Goal: Task Accomplishment & Management: Use online tool/utility

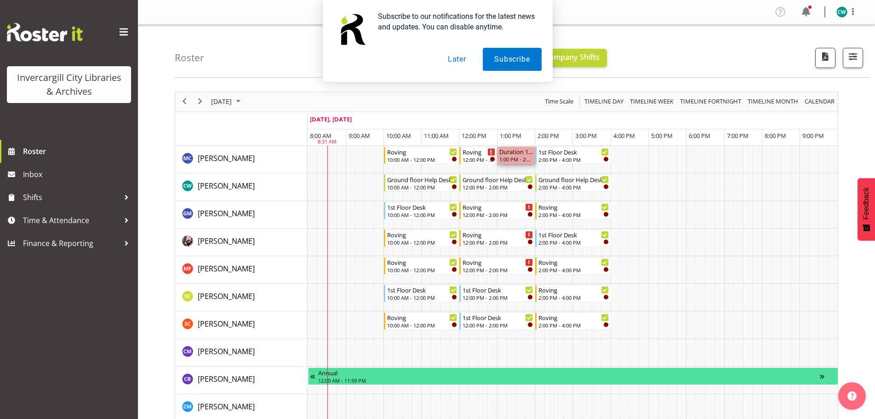
click at [510, 160] on div "1:00 PM - 2:00 PM" at bounding box center [516, 158] width 34 height 7
click at [462, 161] on div "Roving 12:00 PM - 1:00 PM" at bounding box center [479, 155] width 36 height 17
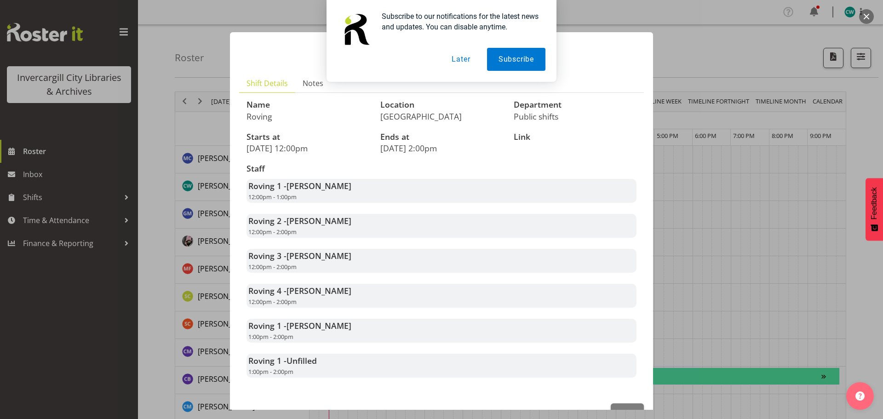
click at [457, 59] on button "Later" at bounding box center [460, 59] width 41 height 23
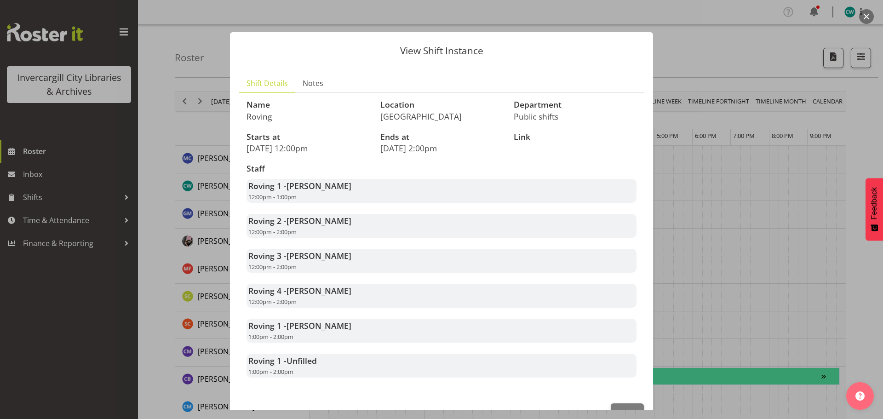
click at [726, 77] on div at bounding box center [441, 209] width 883 height 419
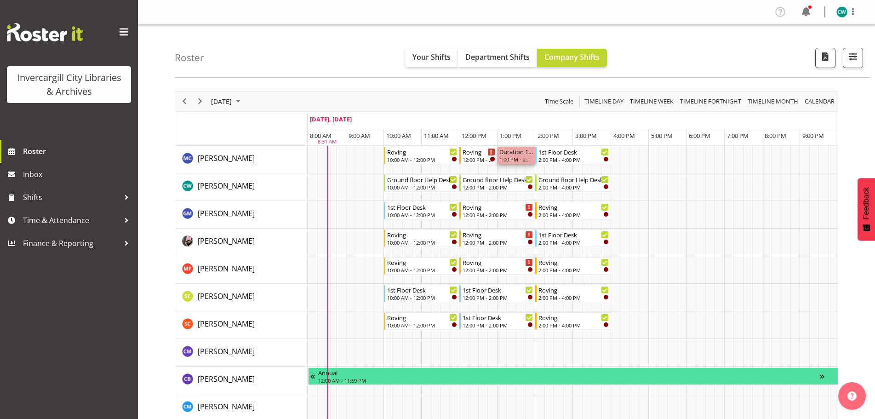
click at [520, 154] on div "Duration 1 hours - [PERSON_NAME]" at bounding box center [516, 151] width 34 height 9
click at [516, 159] on div "1:00 PM - 2:00 PM" at bounding box center [516, 158] width 34 height 7
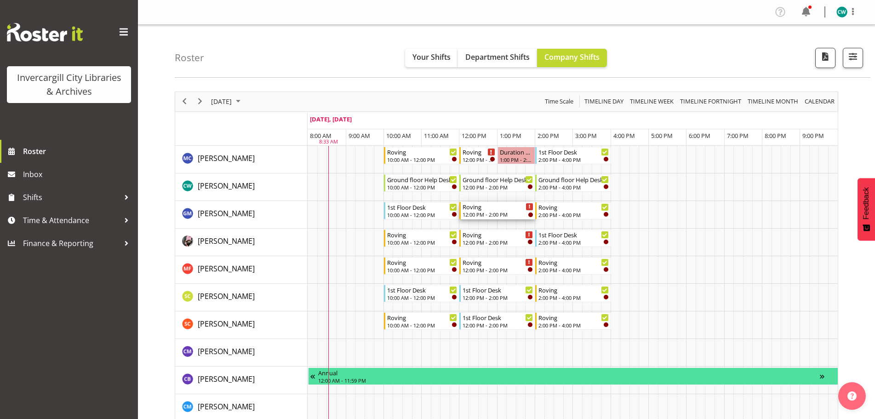
click at [528, 210] on div "Timeline Day of September 20, 2025" at bounding box center [529, 206] width 7 height 7
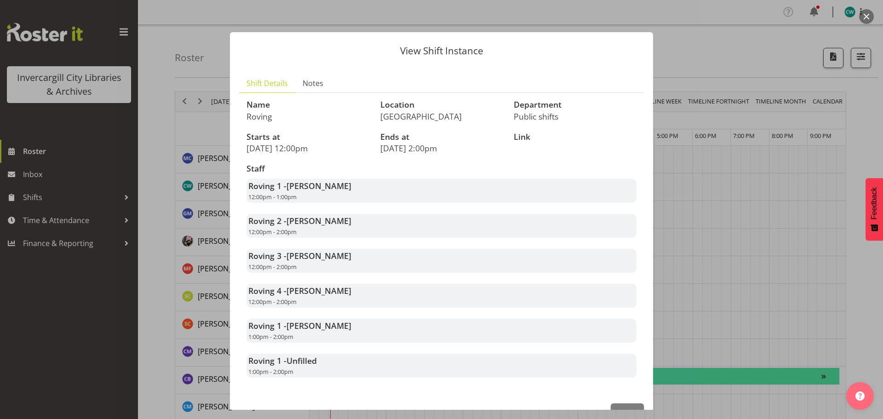
click at [528, 207] on div "Staff Roving 1 - [PERSON_NAME] 12:00pm - 1:00pm Roving 2 - [PERSON_NAME] 12:00p…" at bounding box center [441, 271] width 401 height 224
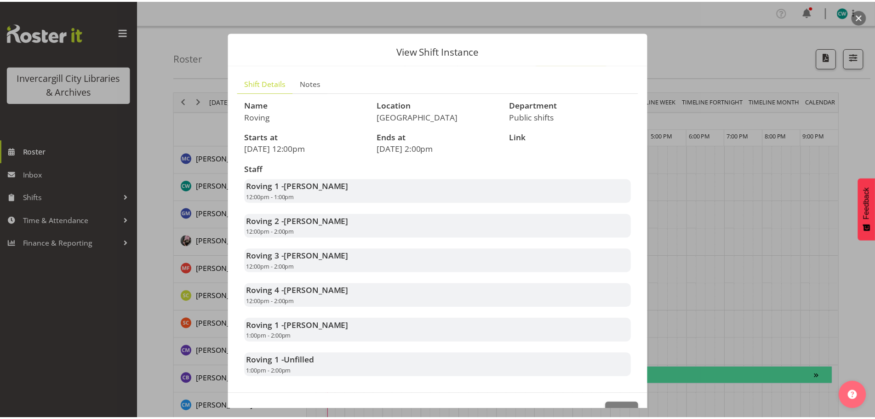
scroll to position [28, 0]
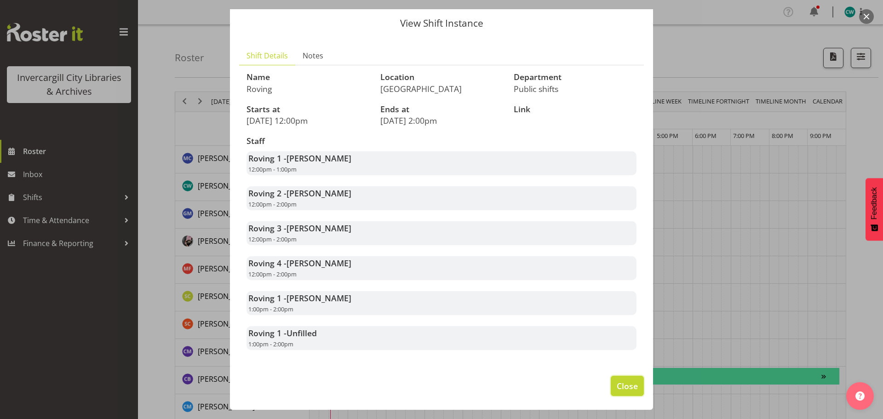
click at [617, 381] on span "Close" at bounding box center [627, 386] width 21 height 12
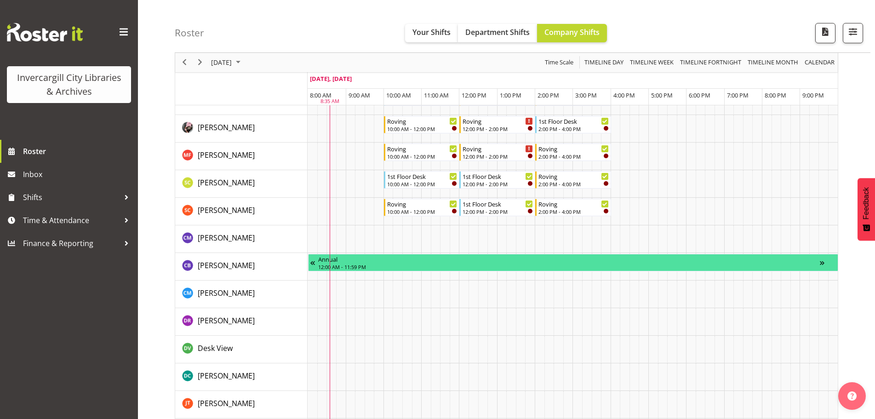
scroll to position [0, 0]
